Goal: Information Seeking & Learning: Learn about a topic

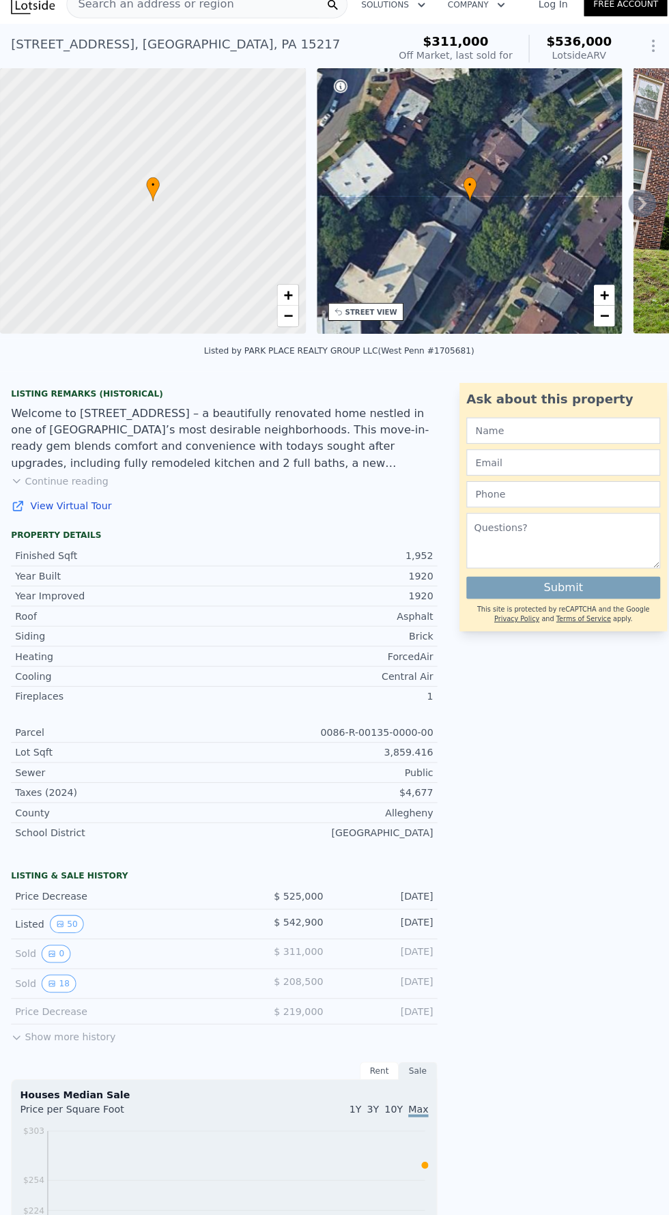
scroll to position [23, 0]
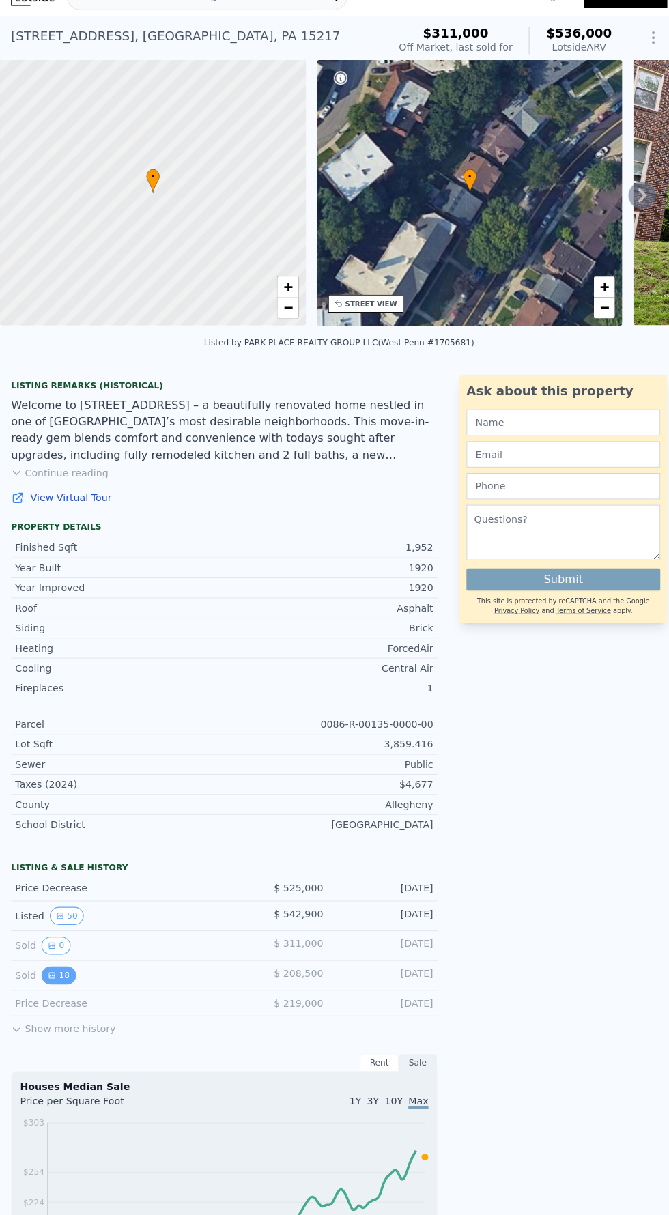
click at [49, 959] on icon "View historical data" at bounding box center [50, 961] width 5 height 5
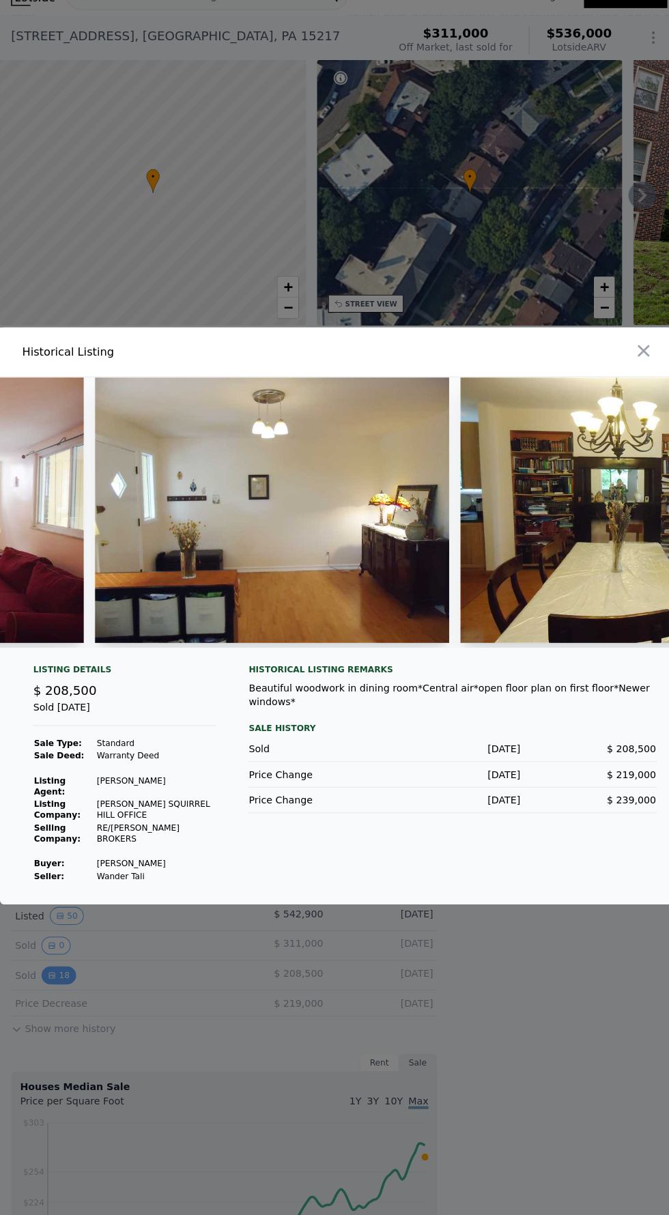
scroll to position [0, 1719]
click at [254, 601] on img at bounding box center [267, 503] width 349 height 262
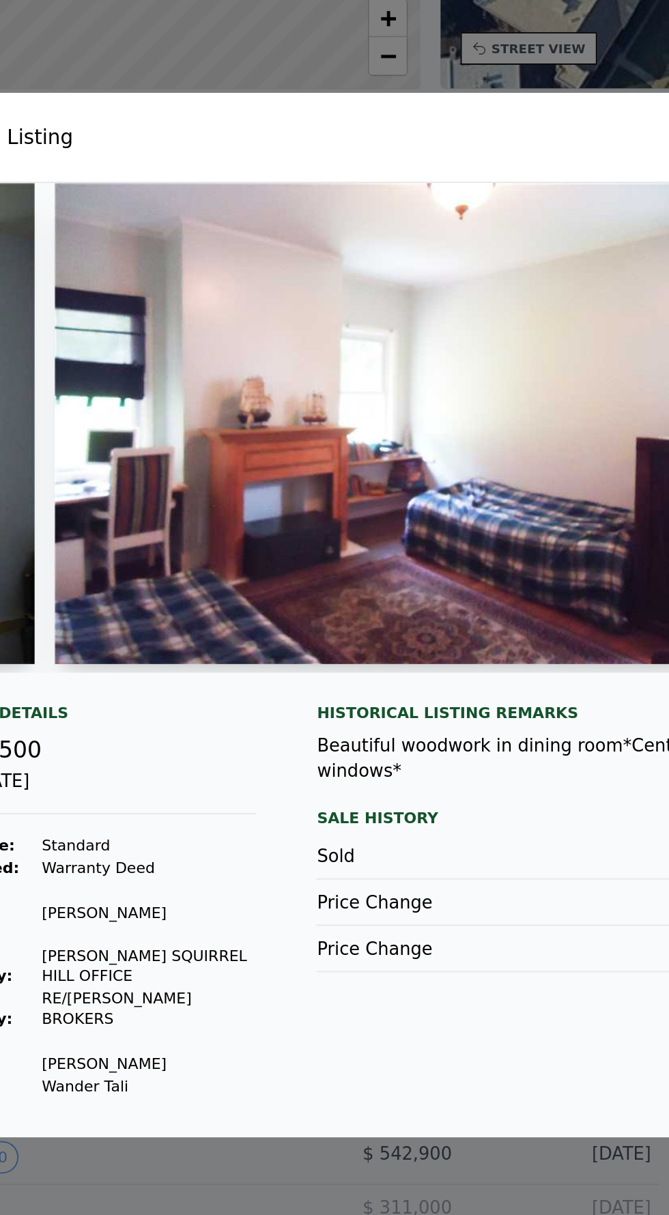
scroll to position [0, 0]
